Goal: Task Accomplishment & Management: Use online tool/utility

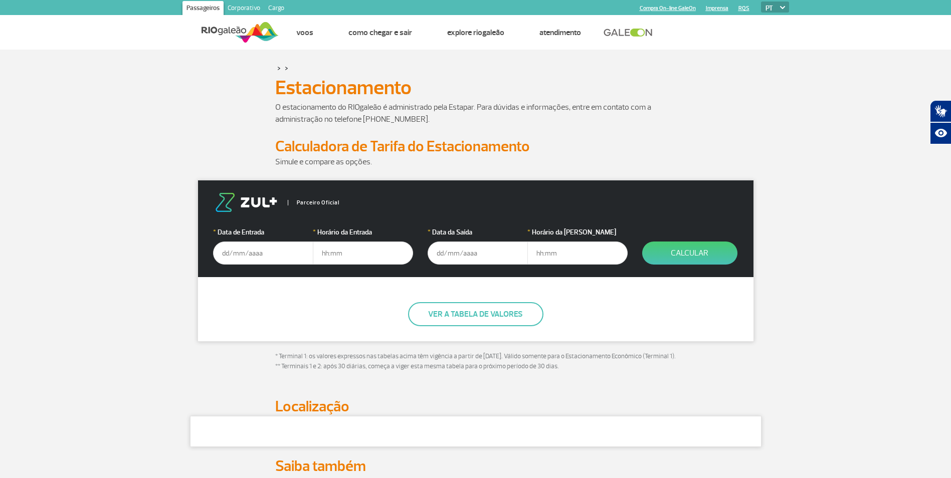
click at [259, 251] on input "text" at bounding box center [263, 253] width 100 height 23
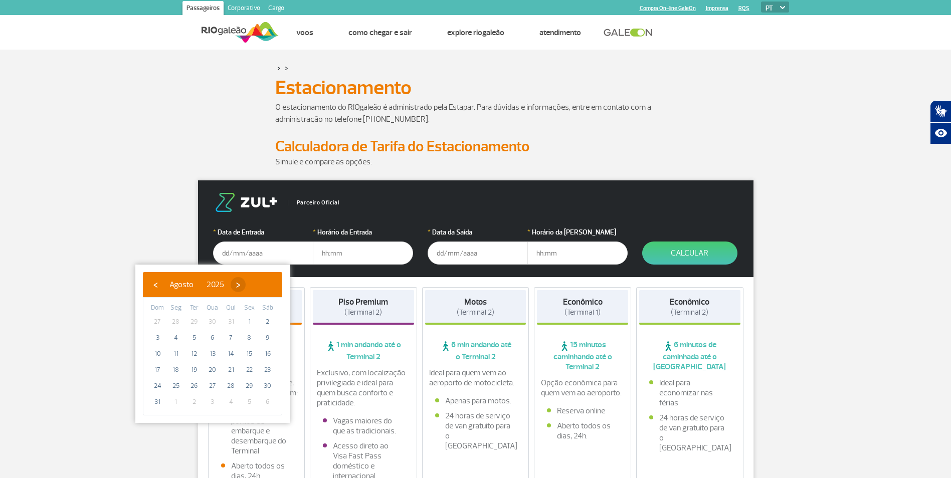
click at [246, 285] on span "›" at bounding box center [238, 284] width 15 height 15
click at [230, 325] on span "4" at bounding box center [231, 322] width 16 height 16
type input "[DATE]"
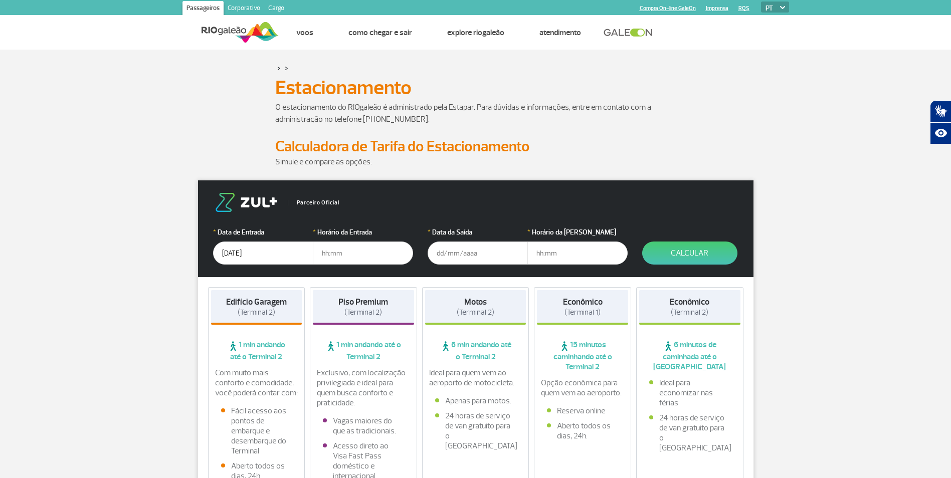
click at [347, 249] on input "text" at bounding box center [363, 253] width 100 height 23
click at [345, 255] on input "text" at bounding box center [363, 253] width 100 height 23
click at [464, 256] on input "text" at bounding box center [478, 253] width 100 height 23
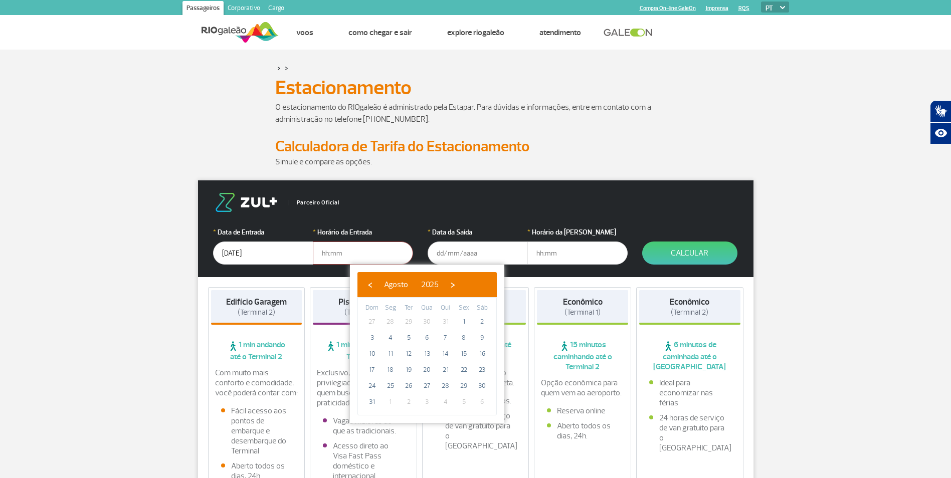
click at [374, 247] on input "text" at bounding box center [363, 253] width 100 height 23
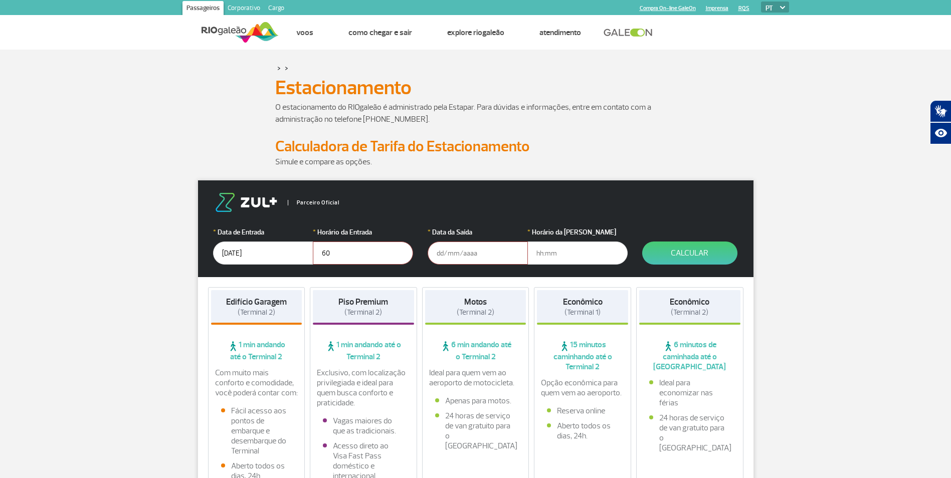
click at [484, 256] on input "text" at bounding box center [478, 253] width 100 height 23
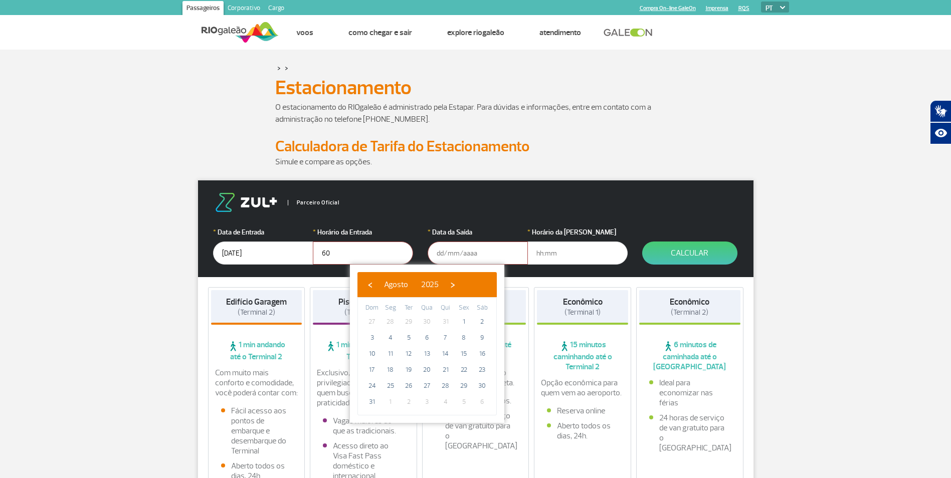
click at [341, 249] on input "60" at bounding box center [363, 253] width 100 height 23
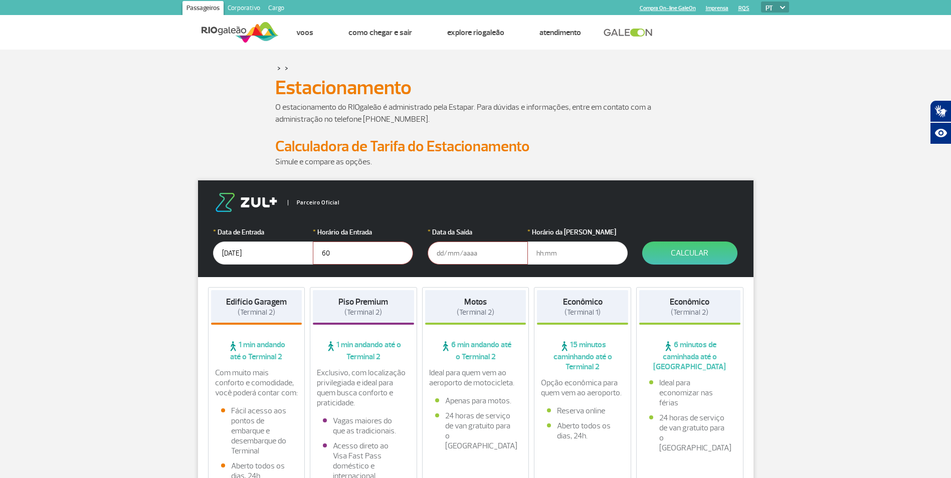
type input "6"
type input "06"
click at [449, 253] on input "text" at bounding box center [478, 253] width 100 height 23
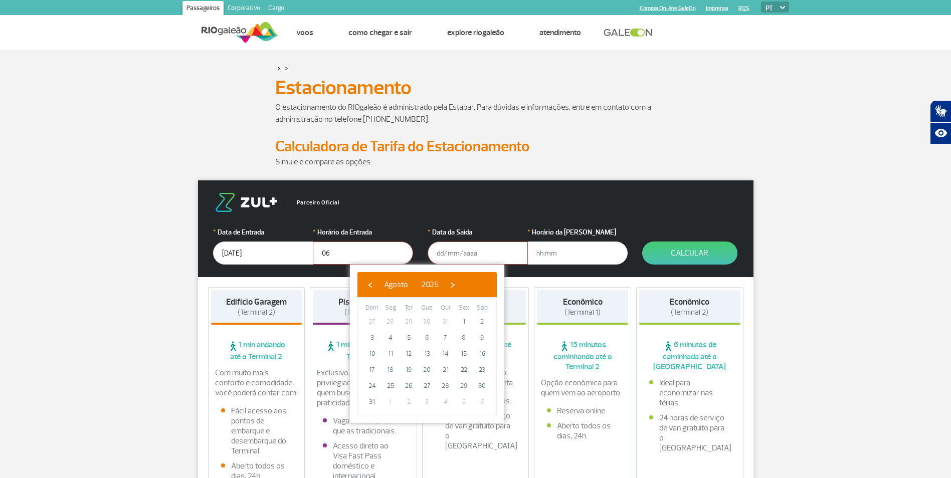
click at [481, 400] on span "6" at bounding box center [482, 402] width 16 height 16
click at [481, 403] on span "6" at bounding box center [482, 402] width 16 height 16
click at [458, 251] on input "text" at bounding box center [478, 253] width 100 height 23
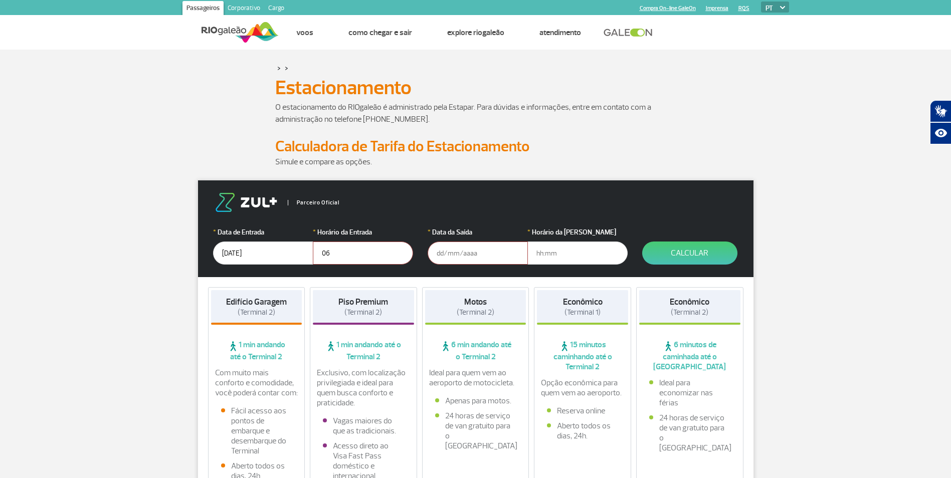
click at [467, 256] on input "text" at bounding box center [478, 253] width 100 height 23
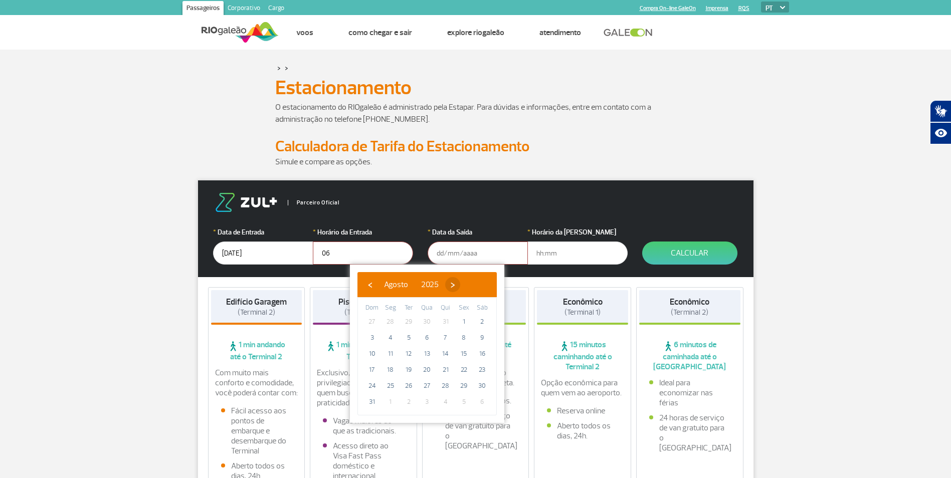
click at [460, 291] on span "›" at bounding box center [452, 284] width 15 height 15
click at [482, 322] on span "6" at bounding box center [482, 322] width 16 height 16
type input "[DATE]"
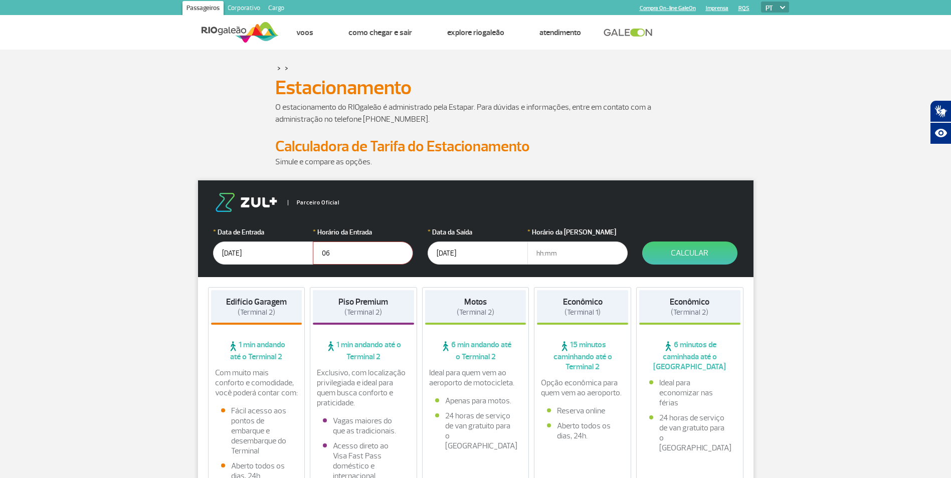
click at [548, 256] on input "text" at bounding box center [577, 253] width 100 height 23
type input "17"
click at [672, 248] on button "Calcular" at bounding box center [689, 253] width 95 height 23
click at [671, 249] on button "Calcular" at bounding box center [689, 253] width 95 height 23
click at [333, 254] on input "06" at bounding box center [363, 253] width 100 height 23
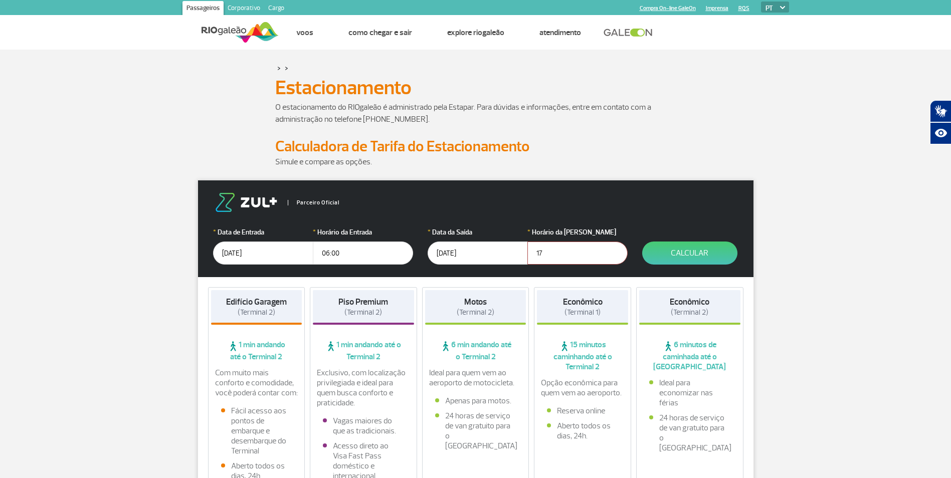
type input "06:00"
click at [563, 252] on input "17" at bounding box center [577, 253] width 100 height 23
type input "17:00"
click at [665, 249] on button "Calcular" at bounding box center [689, 253] width 95 height 23
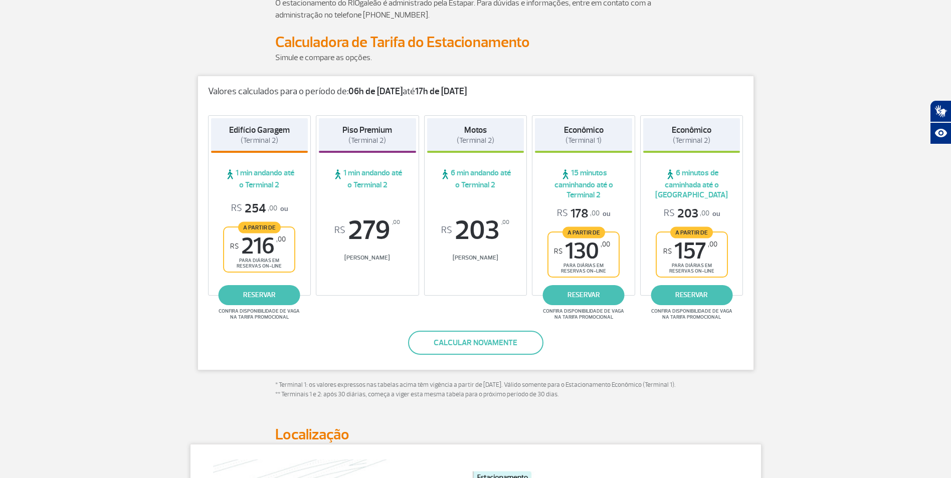
scroll to position [100, 0]
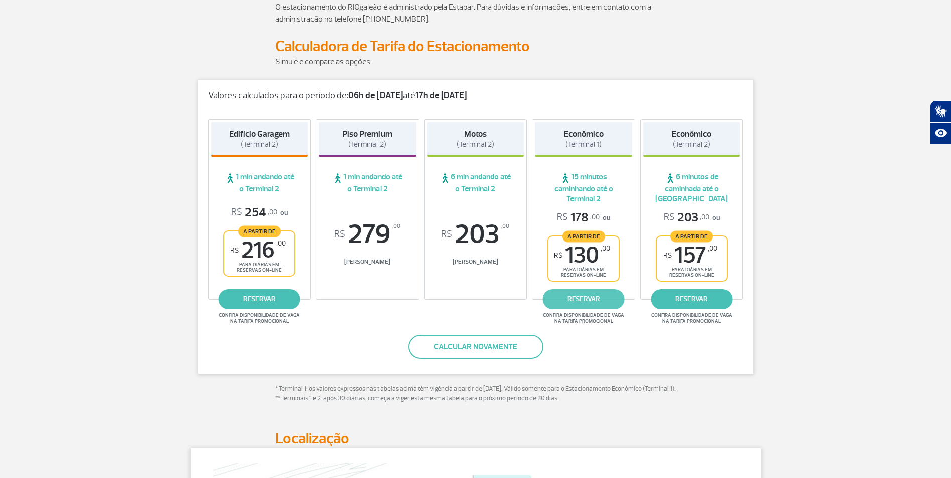
click at [613, 298] on link "reservar" at bounding box center [584, 299] width 82 height 20
